Goal: Information Seeking & Learning: Find specific fact

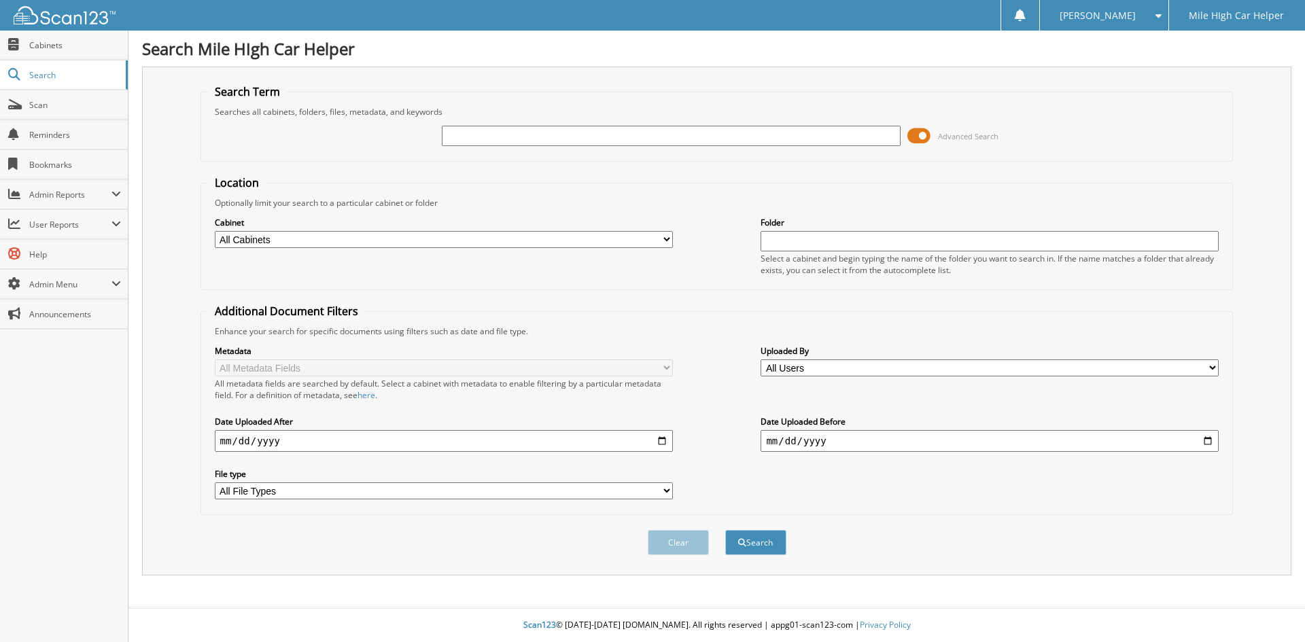
click at [461, 130] on input "text" at bounding box center [671, 136] width 458 height 20
type input "4839"
click at [725, 530] on button "Search" at bounding box center [755, 542] width 61 height 25
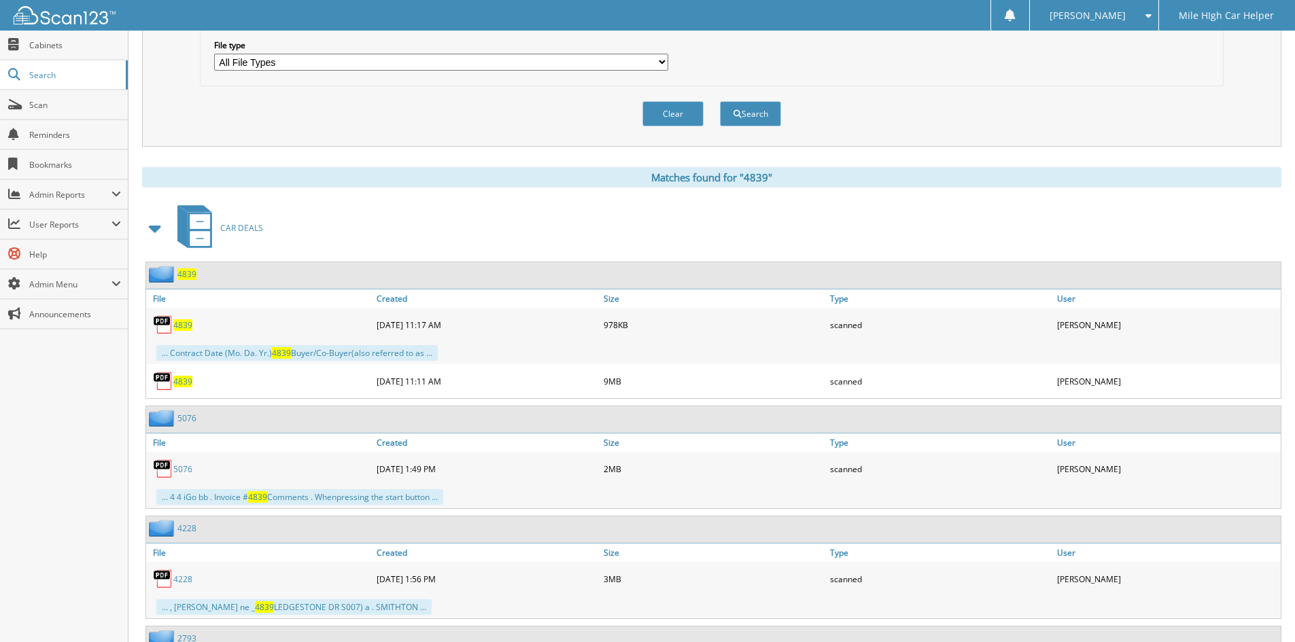
scroll to position [476, 0]
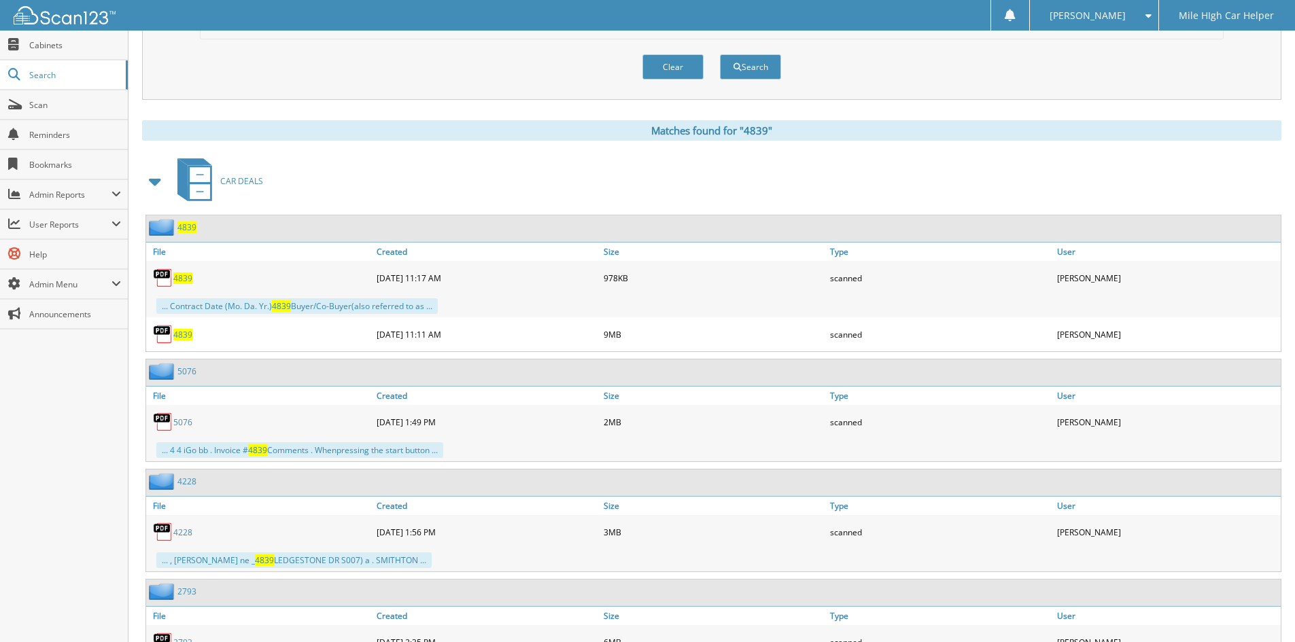
click at [181, 335] on span "4839" at bounding box center [182, 335] width 19 height 12
click at [184, 278] on span "4839" at bounding box center [182, 279] width 19 height 12
